Goal: Navigation & Orientation: Find specific page/section

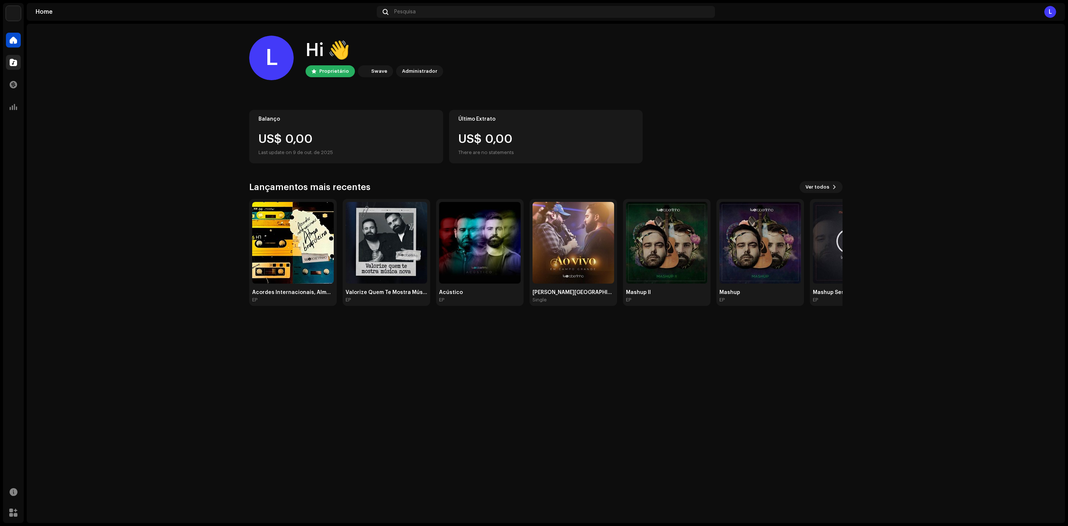
click at [10, 53] on div "Catálogo" at bounding box center [13, 62] width 21 height 21
click at [10, 60] on span at bounding box center [13, 62] width 7 height 6
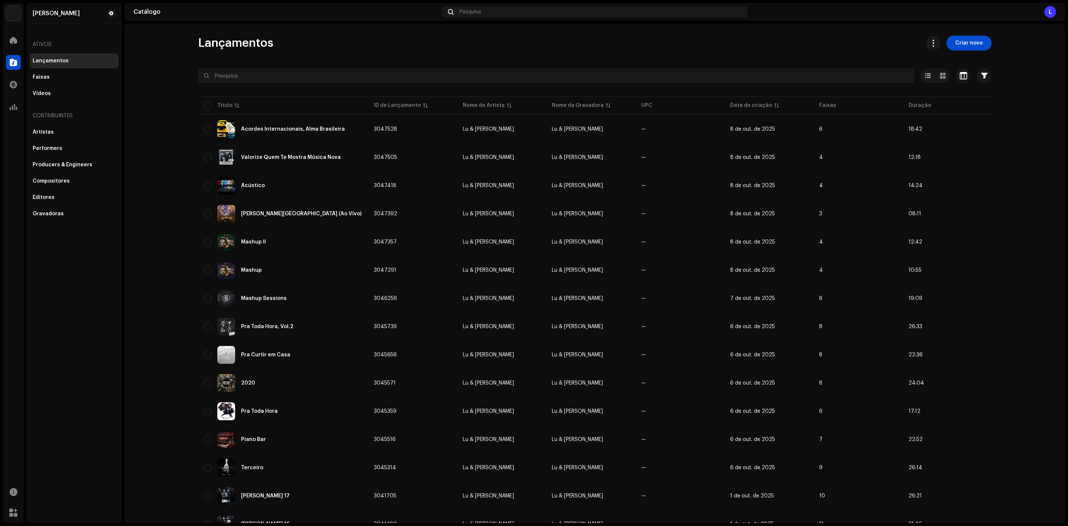
scroll to position [277, 0]
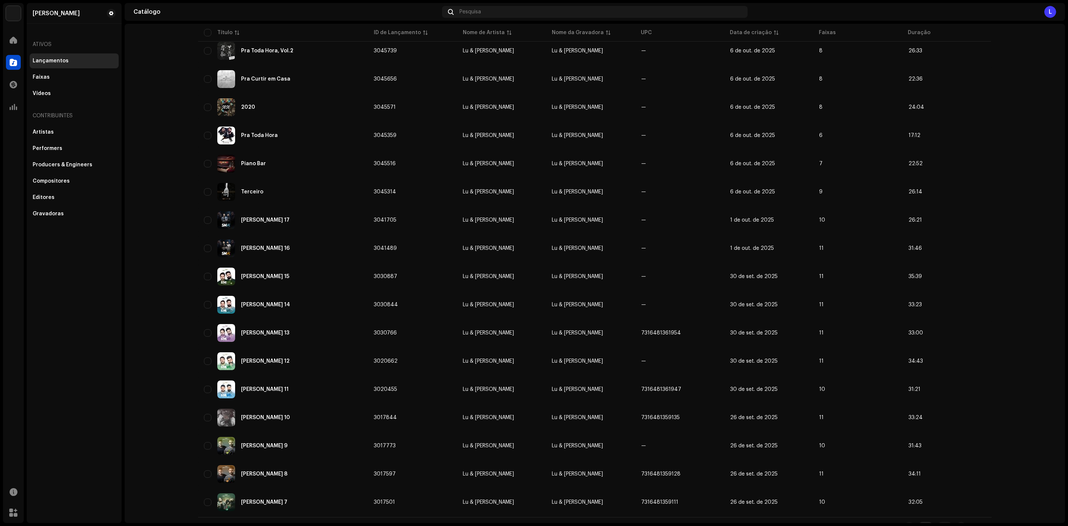
click at [138, 332] on catalog-releases-list "Lançamentos Criar novo Selecionado 0 Opções Filtros Status de distribuição Nunc…" at bounding box center [595, 146] width 941 height 776
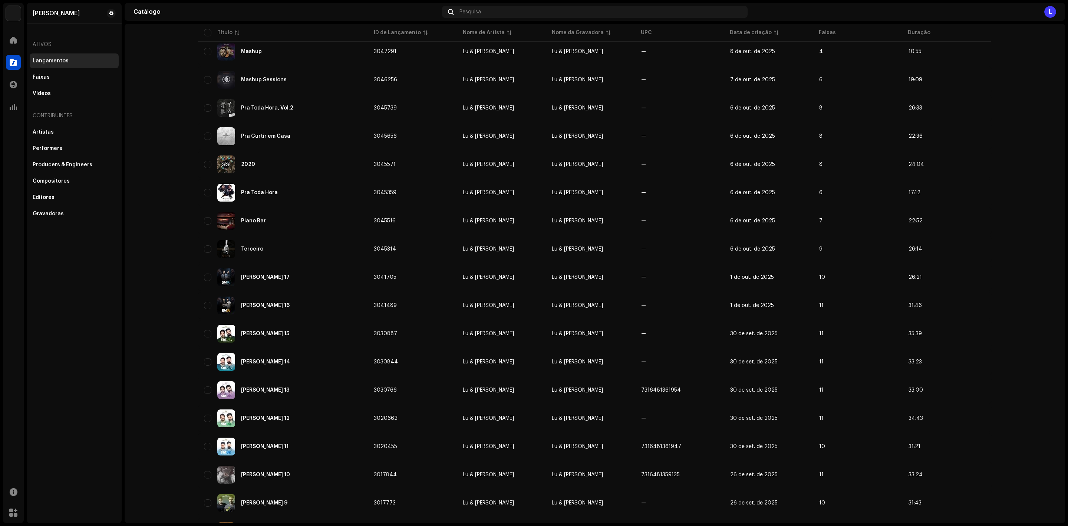
scroll to position [0, 0]
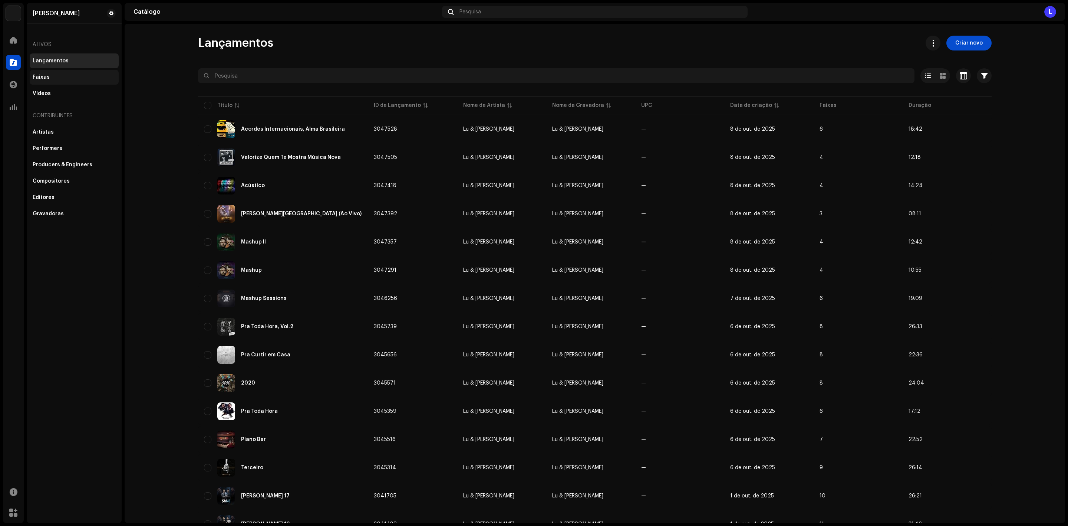
click at [43, 77] on div "Faixas" at bounding box center [41, 77] width 17 height 6
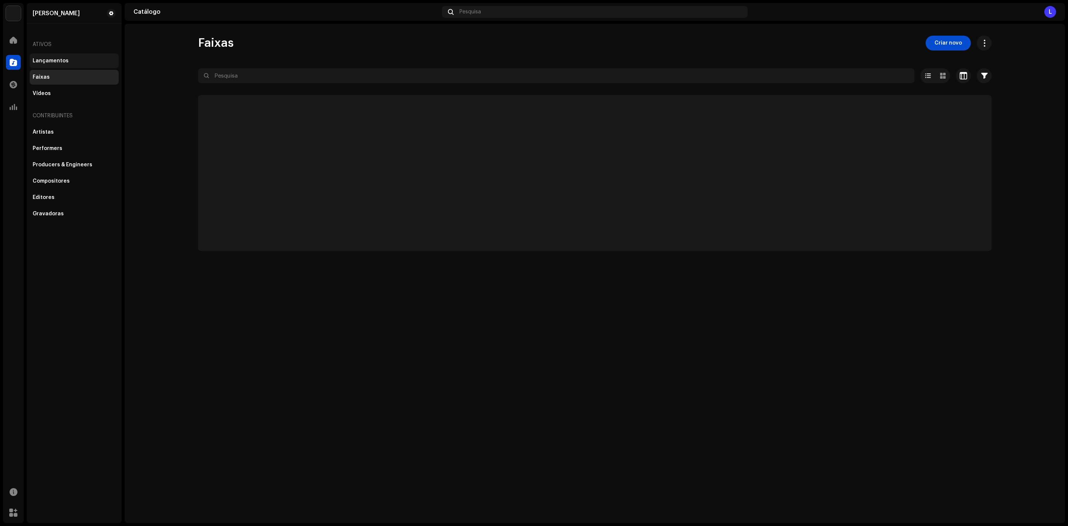
click at [68, 56] on div "Lançamentos" at bounding box center [74, 60] width 89 height 15
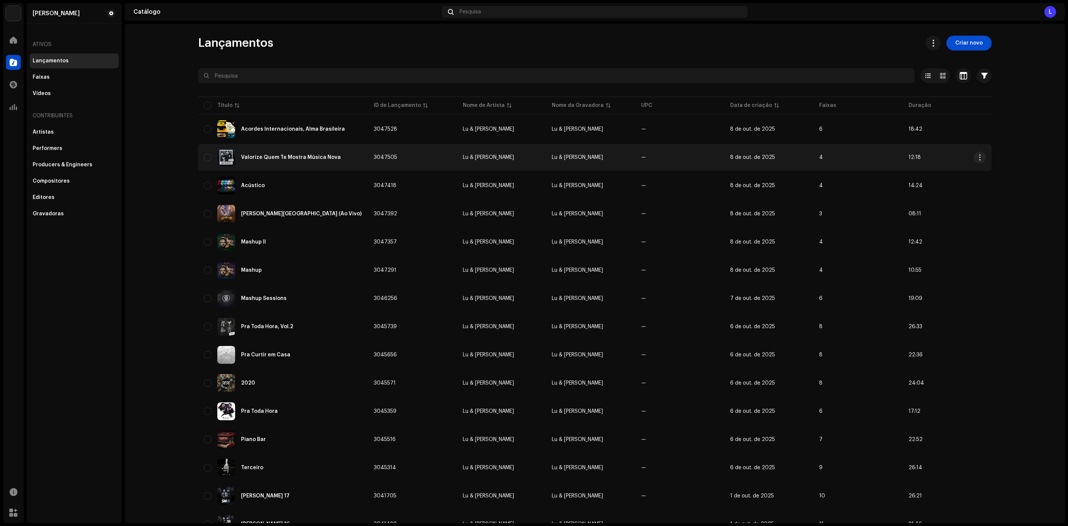
click at [293, 155] on div "Valorize Quem Te Mostra Música Nova" at bounding box center [291, 157] width 100 height 5
